Goal: Task Accomplishment & Management: Complete application form

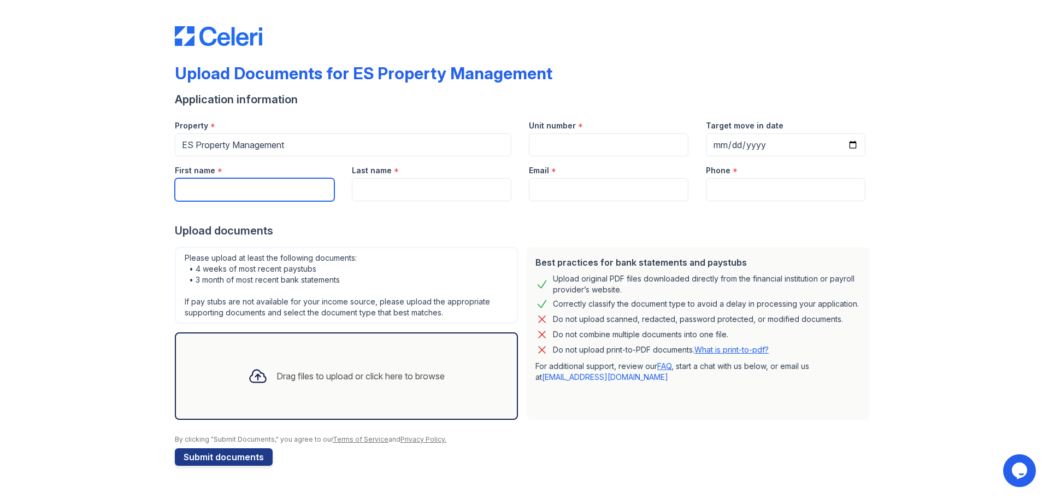
click at [219, 196] on input "First name" at bounding box center [254, 189] width 159 height 23
type input "[PERSON_NAME]"
type input "[EMAIL_ADDRESS][DOMAIN_NAME]"
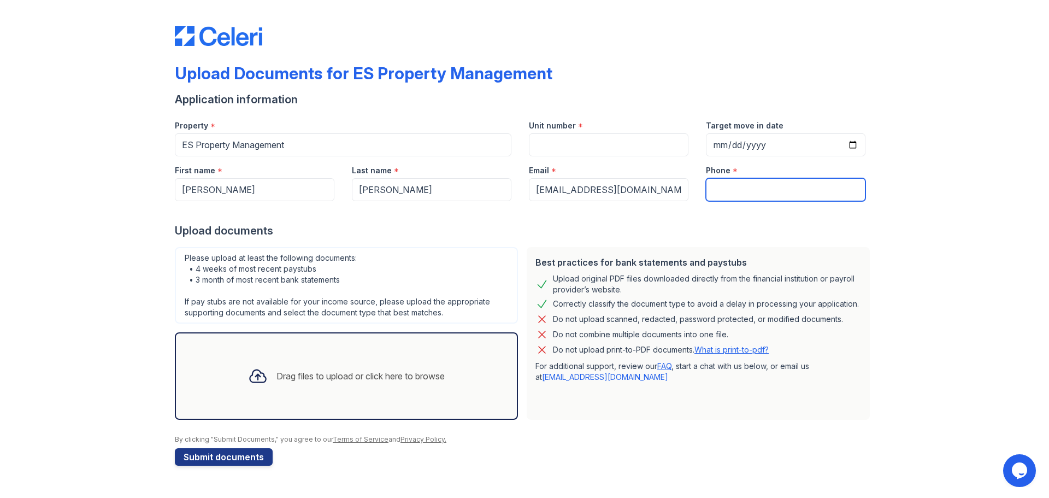
type input "3179609559"
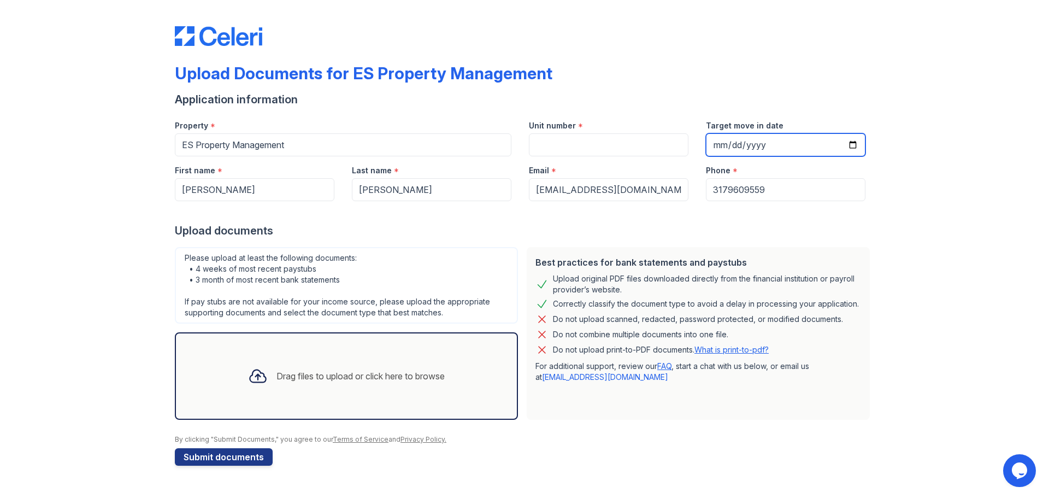
click at [850, 141] on input "Target move in date" at bounding box center [785, 144] width 159 height 23
type input "[DATE]"
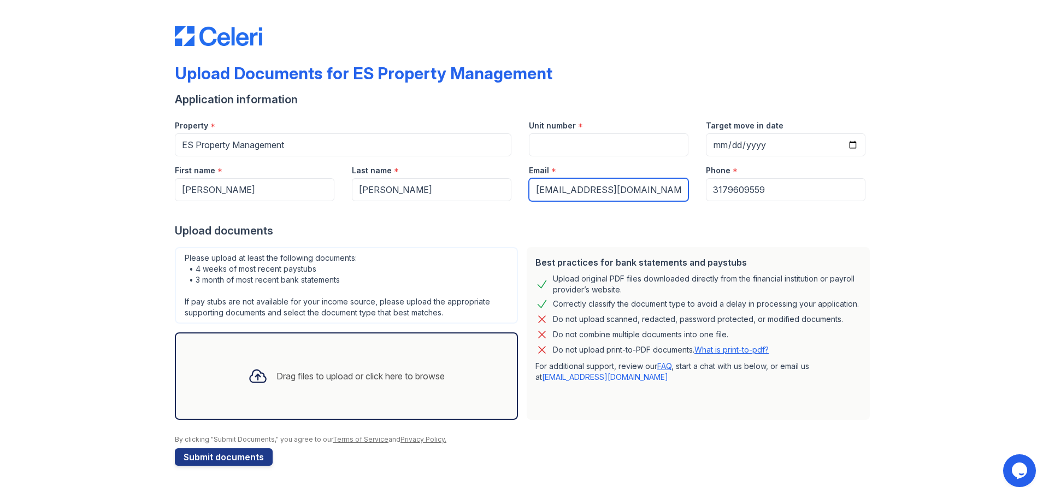
click at [670, 189] on input "[EMAIL_ADDRESS][DOMAIN_NAME]" at bounding box center [608, 189] width 159 height 23
drag, startPoint x: 670, startPoint y: 189, endPoint x: 535, endPoint y: 184, distance: 135.0
click at [535, 184] on input "[EMAIL_ADDRESS][DOMAIN_NAME]" at bounding box center [608, 189] width 159 height 23
click at [393, 239] on form "Application information Property * ES Property Management Unit number * Target …" at bounding box center [524, 279] width 699 height 374
paste input "6021"
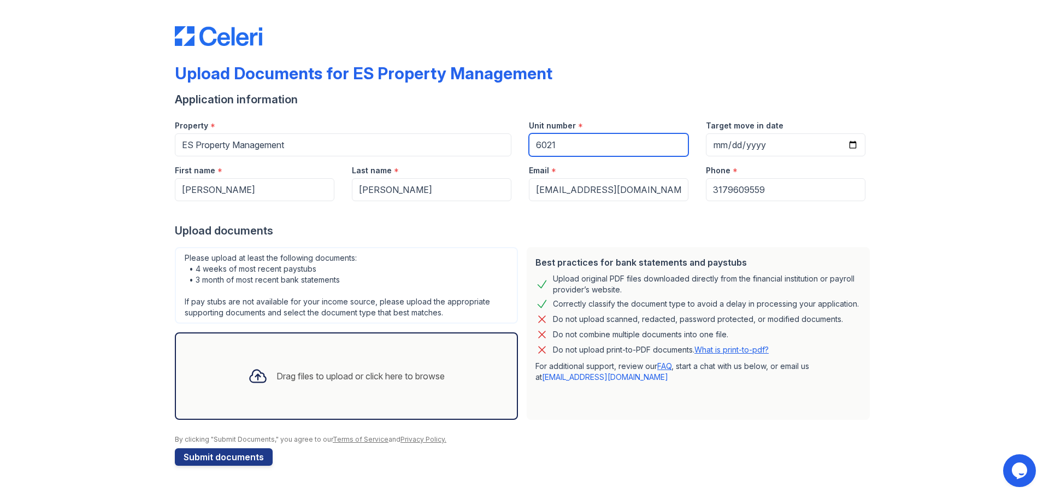
type input "6021"
click at [262, 376] on icon at bounding box center [258, 376] width 16 height 13
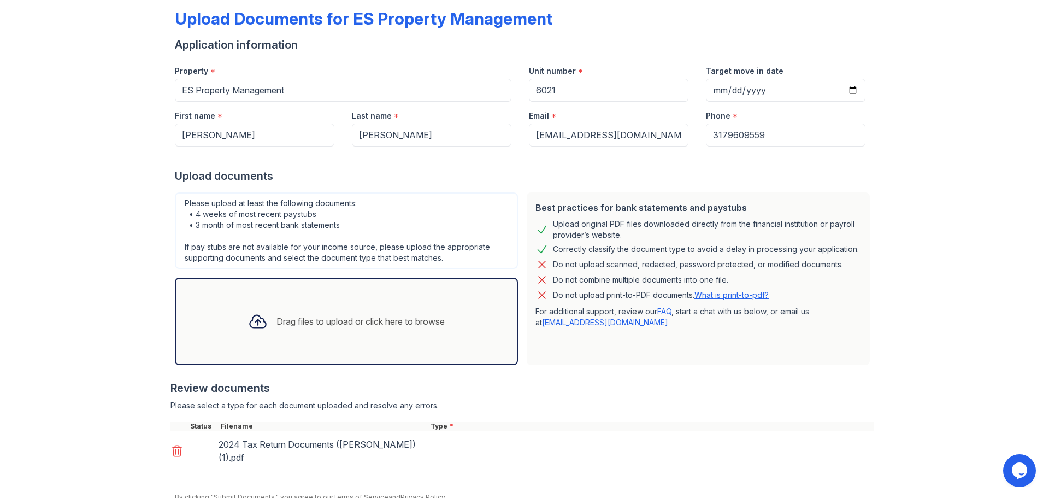
scroll to position [102, 0]
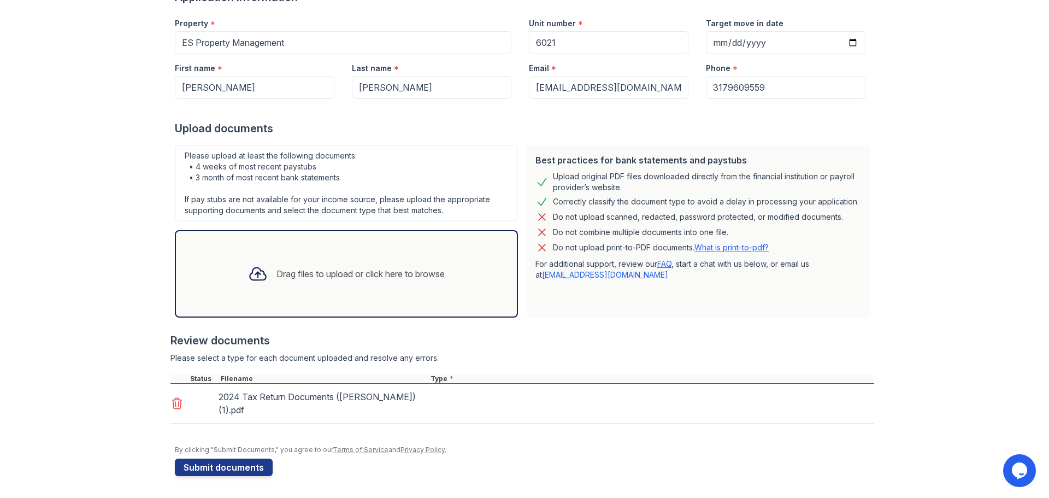
click at [241, 396] on div "2024 Tax Return Documents ([PERSON_NAME]) (1).pdf" at bounding box center [320, 403] width 205 height 31
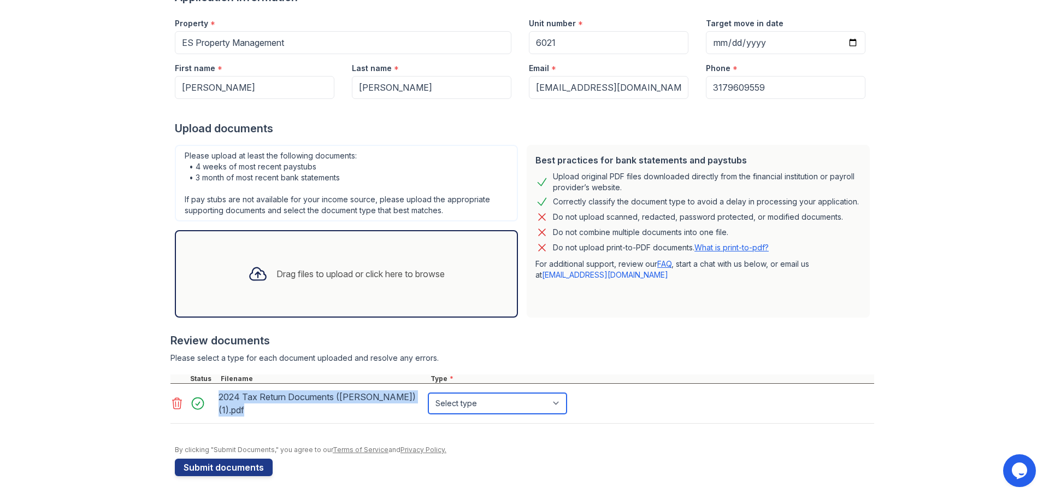
click at [437, 404] on select "Select type Paystub Bank Statement Offer Letter Tax Documents Benefit Award Let…" at bounding box center [497, 403] width 138 height 21
select select "tax_documents"
click at [428, 393] on select "Select type Paystub Bank Statement Offer Letter Tax Documents Benefit Award Let…" at bounding box center [497, 403] width 138 height 21
click at [173, 402] on icon at bounding box center [176, 402] width 13 height 13
click at [452, 402] on select "Select type Paystub Bank Statement Offer Letter Tax Documents Benefit Award Let…" at bounding box center [497, 403] width 138 height 21
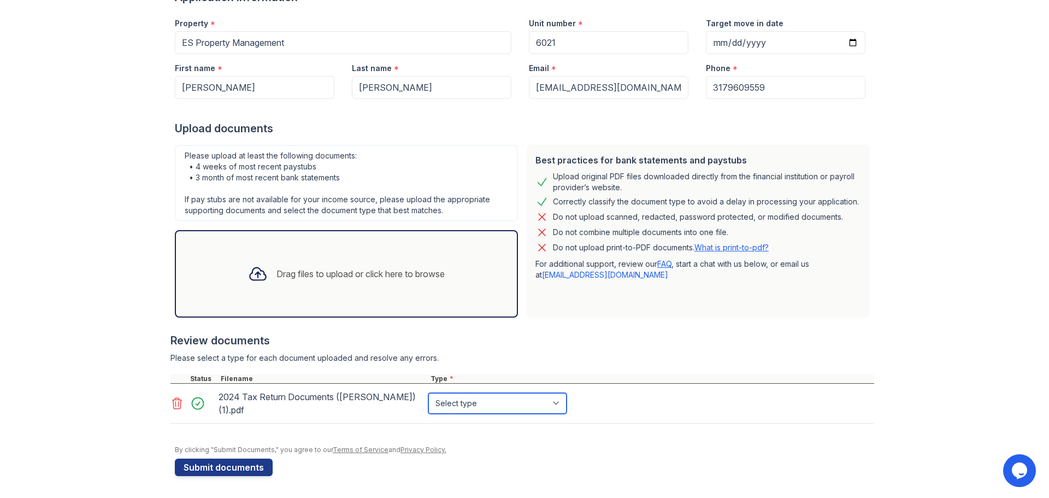
select select "tax_documents"
click at [428, 393] on select "Select type Paystub Bank Statement Offer Letter Tax Documents Benefit Award Let…" at bounding box center [497, 403] width 138 height 21
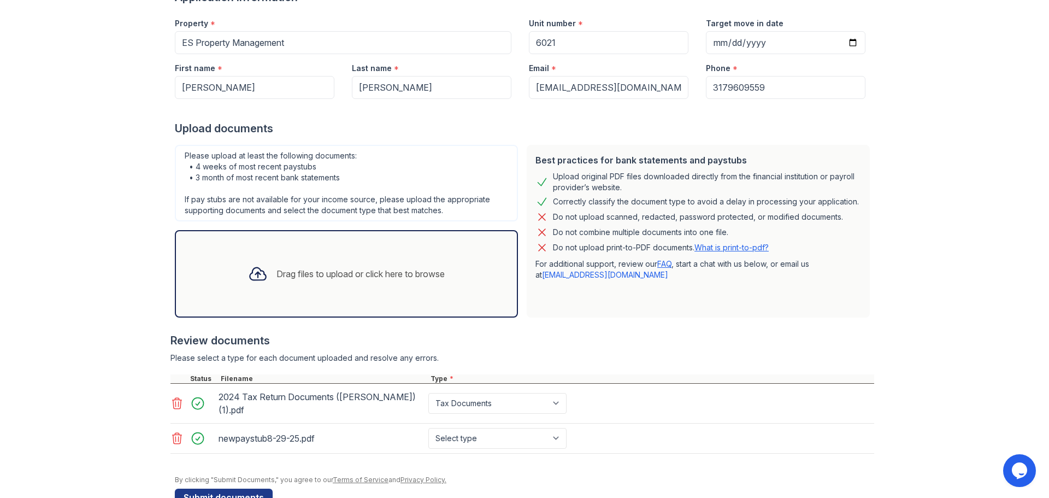
click at [174, 439] on icon at bounding box center [177, 438] width 9 height 11
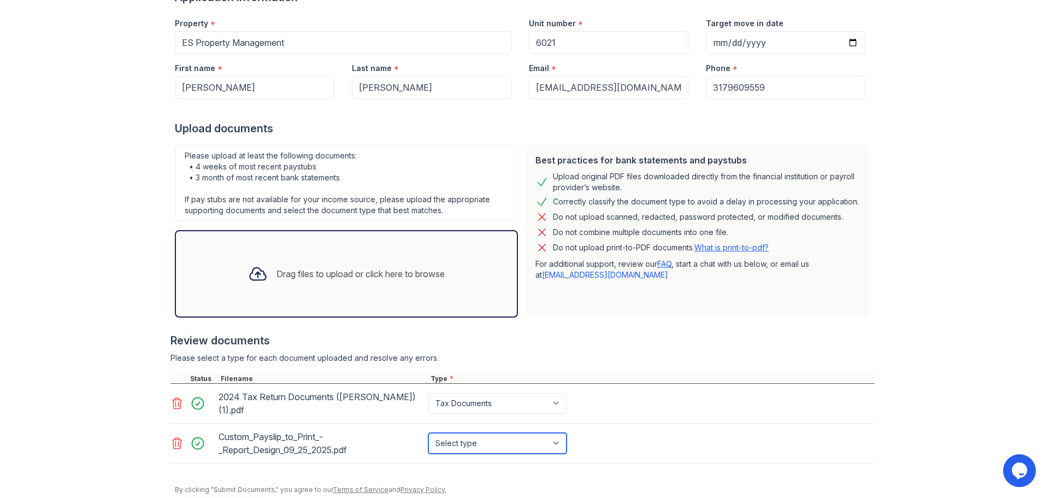
click at [452, 441] on select "Select type Paystub Bank Statement Offer Letter Tax Documents Benefit Award Let…" at bounding box center [497, 443] width 138 height 21
select select "paystub"
click at [428, 433] on select "Select type Paystub Bank Statement Offer Letter Tax Documents Benefit Award Let…" at bounding box center [497, 443] width 138 height 21
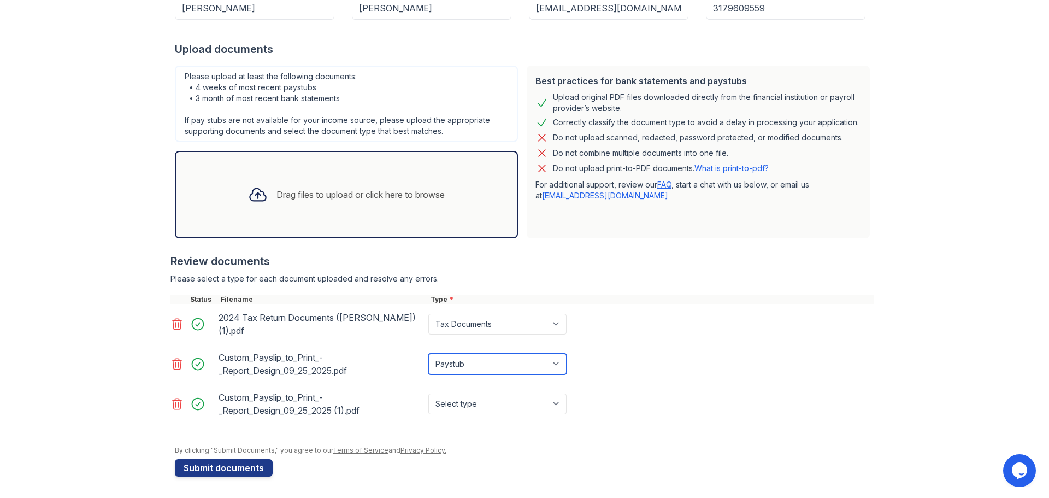
scroll to position [182, 0]
click at [456, 405] on select "Select type Paystub Bank Statement Offer Letter Tax Documents Benefit Award Let…" at bounding box center [497, 403] width 138 height 21
select select "paystub"
click at [428, 393] on select "Select type Paystub Bank Statement Offer Letter Tax Documents Benefit Award Let…" at bounding box center [497, 403] width 138 height 21
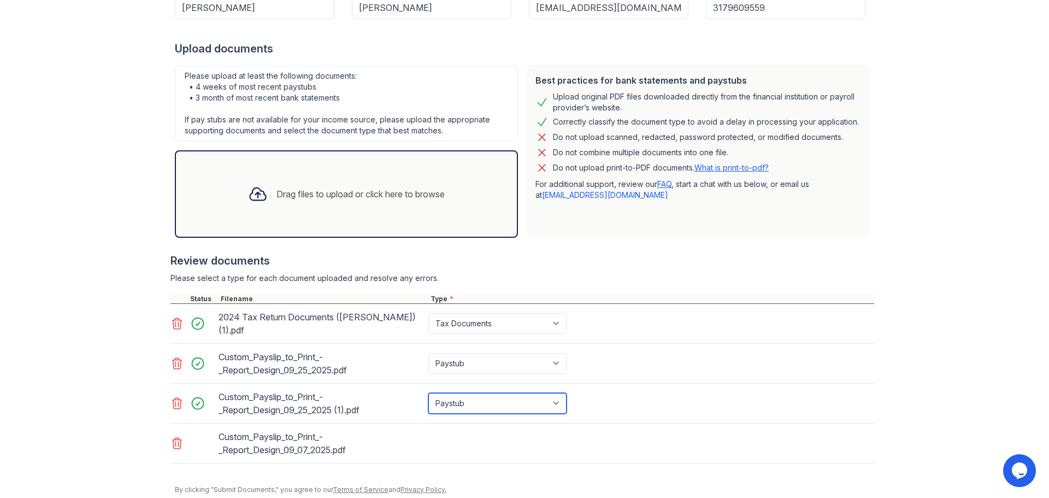
scroll to position [222, 0]
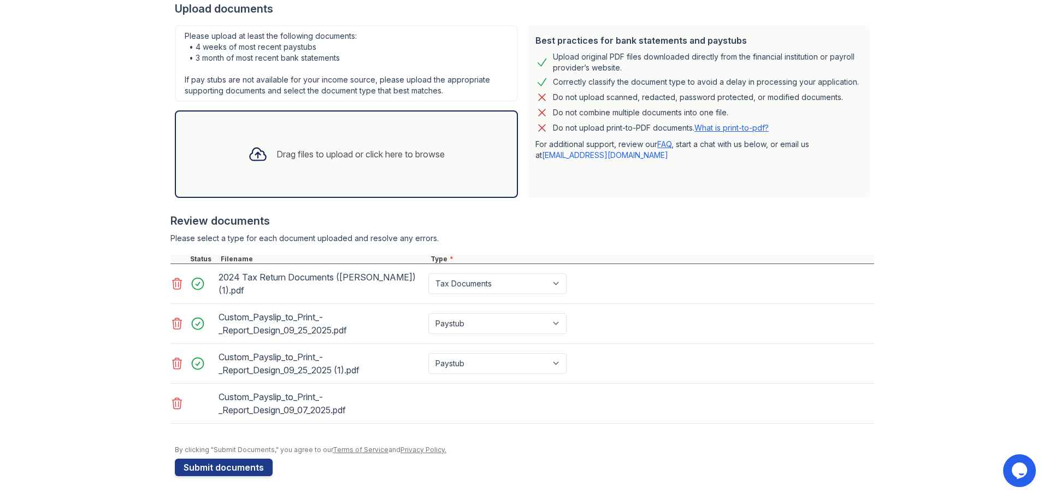
click at [474, 409] on div "Custom_Payslip_to_Print_-_Report_Design_09_07_2025.pdf" at bounding box center [521, 403] width 703 height 40
click at [460, 406] on select "Select type Paystub Bank Statement Offer Letter Tax Documents Benefit Award Let…" at bounding box center [497, 403] width 138 height 21
select select "paystub"
click at [428, 393] on select "Select type Paystub Bank Statement Offer Letter Tax Documents Benefit Award Let…" at bounding box center [497, 403] width 138 height 21
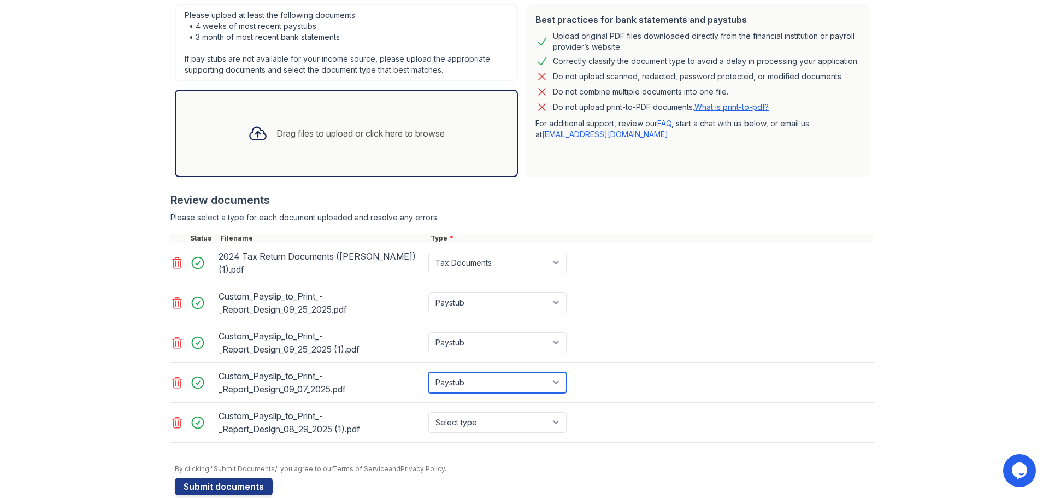
scroll to position [262, 0]
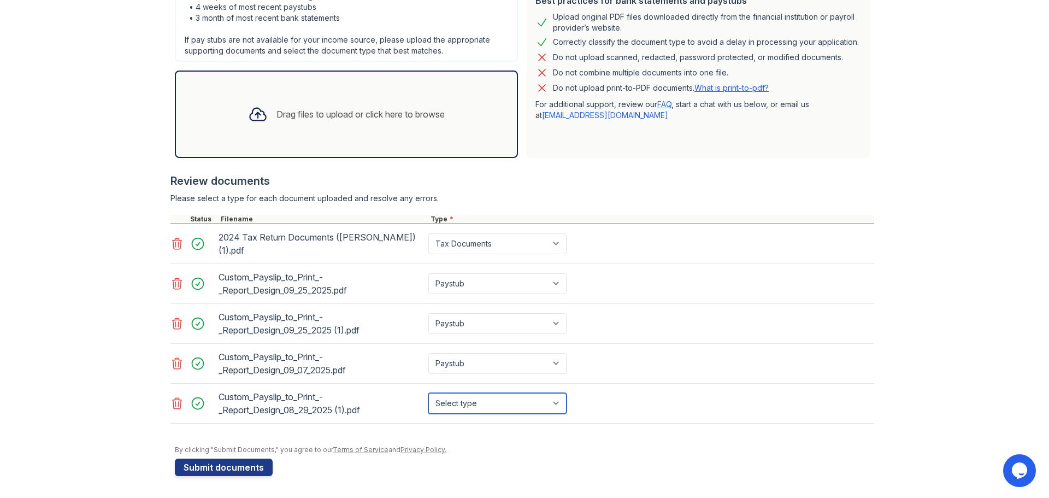
click at [450, 406] on select "Select type Paystub Bank Statement Offer Letter Tax Documents Benefit Award Let…" at bounding box center [497, 403] width 138 height 21
select select "paystub"
click at [428, 393] on select "Select type Paystub Bank Statement Offer Letter Tax Documents Benefit Award Let…" at bounding box center [497, 403] width 138 height 21
click at [233, 326] on div "Custom_Payslip_to_Print_-_Report_Design_09_25_2025 (1).pdf" at bounding box center [320, 323] width 205 height 31
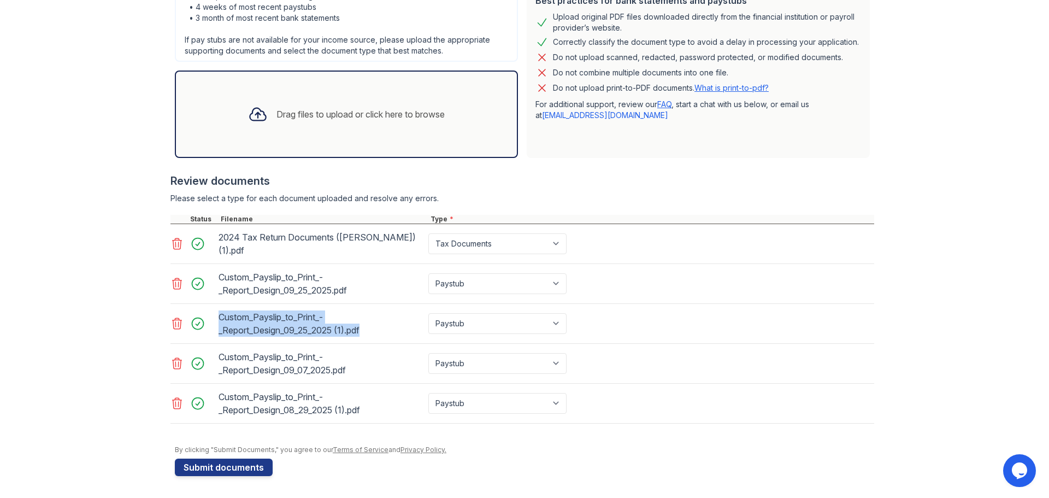
click at [233, 326] on div "Custom_Payslip_to_Print_-_Report_Design_09_25_2025 (1).pdf" at bounding box center [320, 323] width 205 height 31
click at [269, 403] on div "Custom_Payslip_to_Print_-_Report_Design_08_29_2025 (1).pdf" at bounding box center [320, 403] width 205 height 31
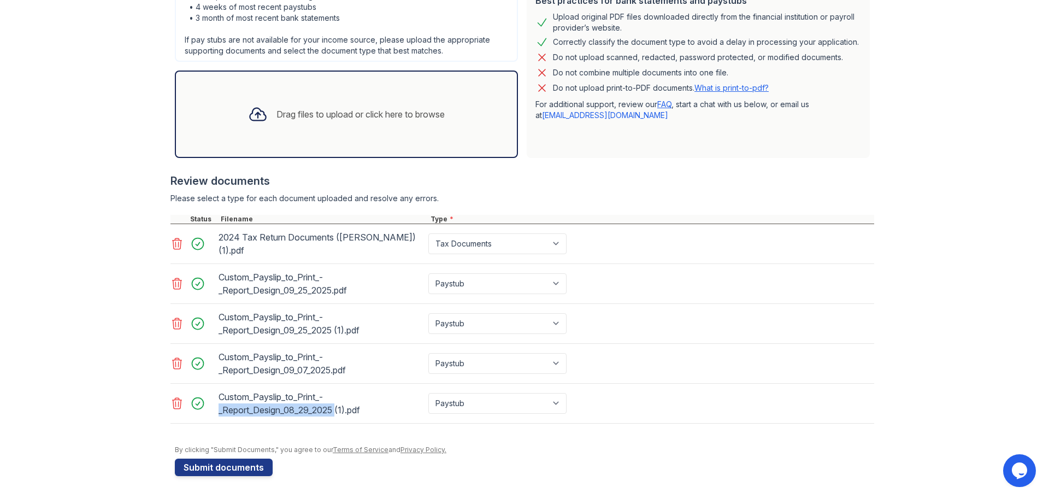
click at [269, 403] on div "Custom_Payslip_to_Print_-_Report_Design_08_29_2025 (1).pdf" at bounding box center [320, 403] width 205 height 31
click at [269, 400] on div "Custom_Payslip_to_Print_-_Report_Design_08_29_2025 (1).pdf" at bounding box center [320, 403] width 205 height 31
click at [234, 464] on button "Submit documents" at bounding box center [224, 466] width 98 height 17
